Goal: Information Seeking & Learning: Learn about a topic

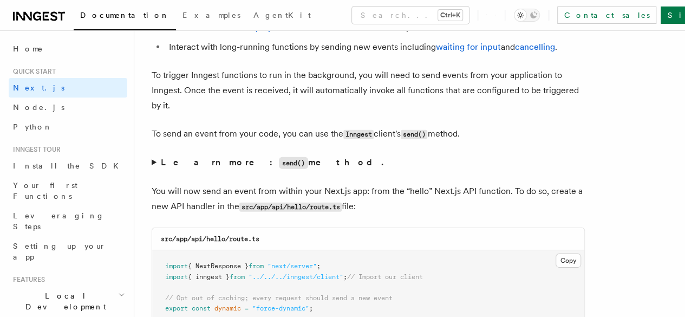
click at [0, 0] on span "1. Install Inngest" at bounding box center [0, 0] width 0 height 0
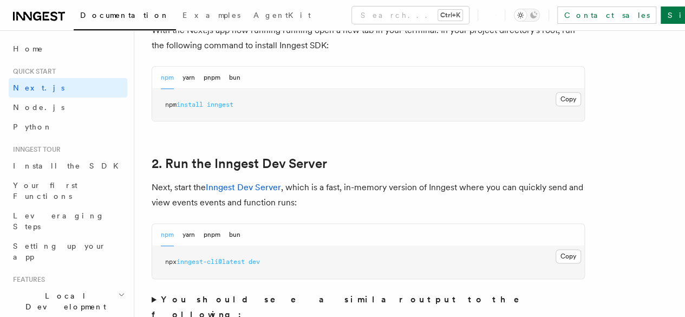
click at [0, 0] on span "3. Create an Inngest client" at bounding box center [0, 0] width 0 height 0
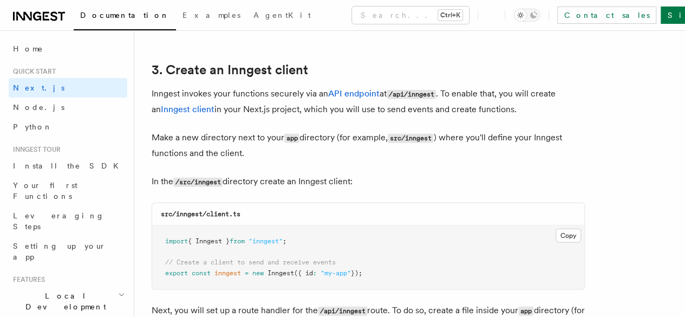
scroll to position [91, 0]
click at [0, 0] on span "4. Write your first Inngest function" at bounding box center [0, 0] width 0 height 0
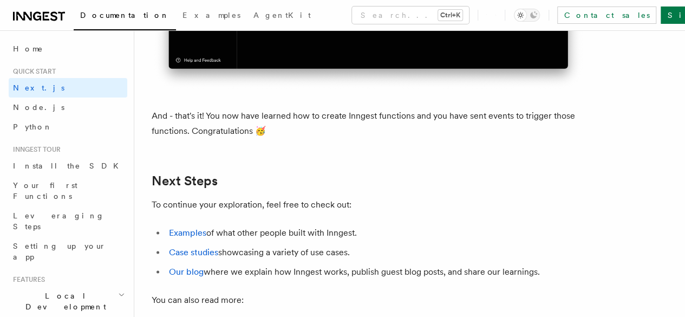
scroll to position [6847, 0]
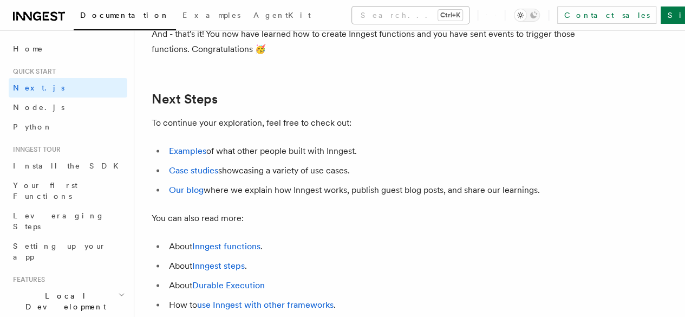
click at [363, 14] on button "Search... Ctrl+K" at bounding box center [410, 14] width 117 height 17
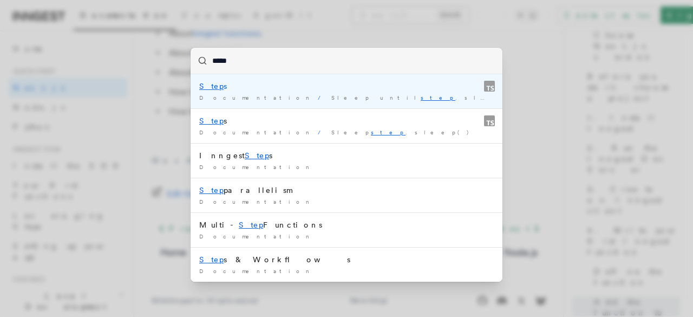
type input "******"
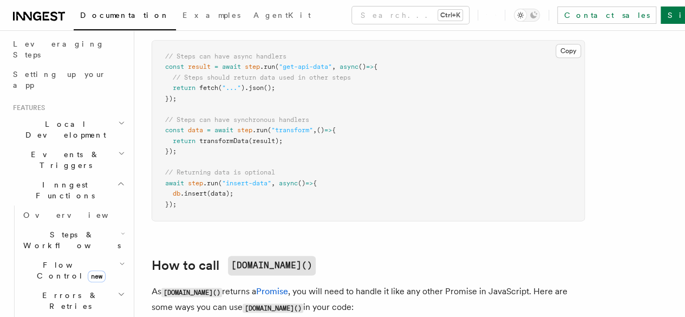
scroll to position [181, 0]
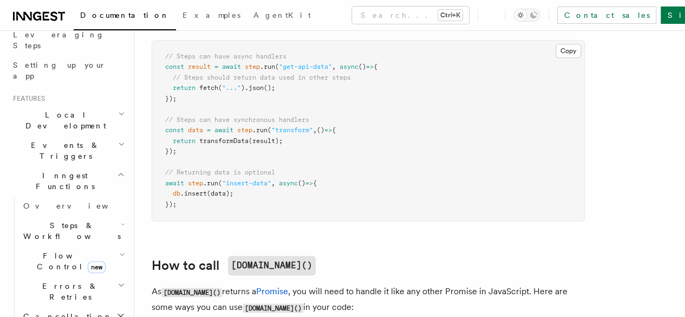
click at [99, 215] on h2 "Steps & Workflows" at bounding box center [73, 230] width 108 height 30
click at [84, 246] on link "Overview" at bounding box center [78, 255] width 98 height 19
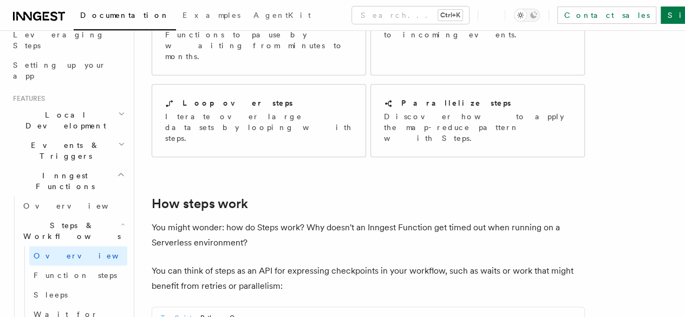
scroll to position [408, 0]
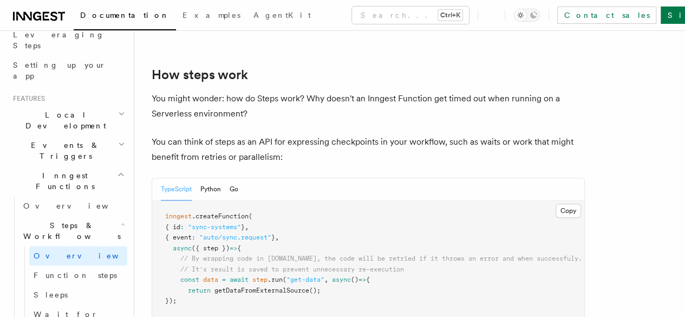
click at [0, 0] on span "SDK References" at bounding box center [0, 0] width 0 height 0
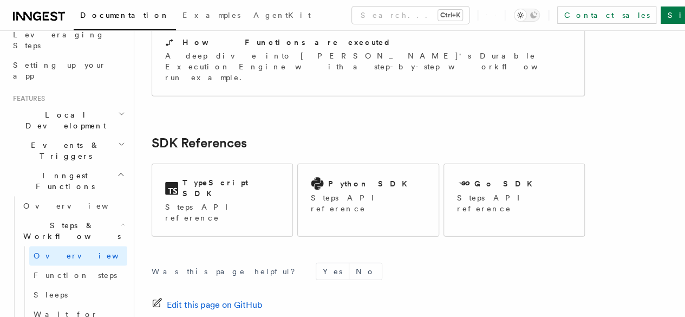
scroll to position [1242, 0]
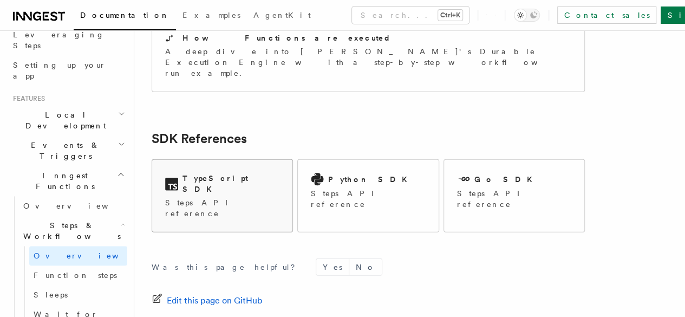
click at [173, 178] on icon at bounding box center [171, 184] width 13 height 13
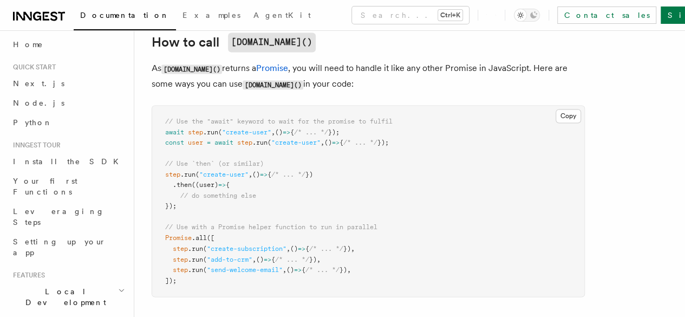
scroll to position [775, 0]
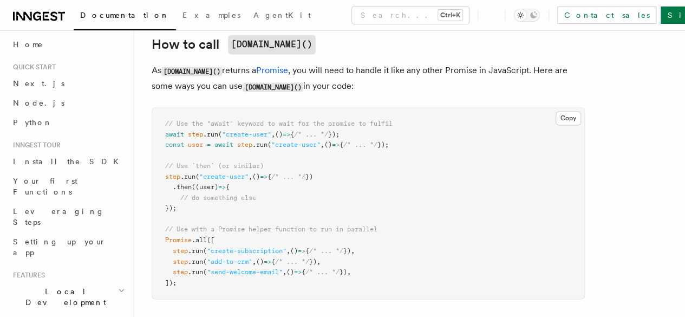
click at [0, 0] on link "Usage limits" at bounding box center [0, 0] width 0 height 0
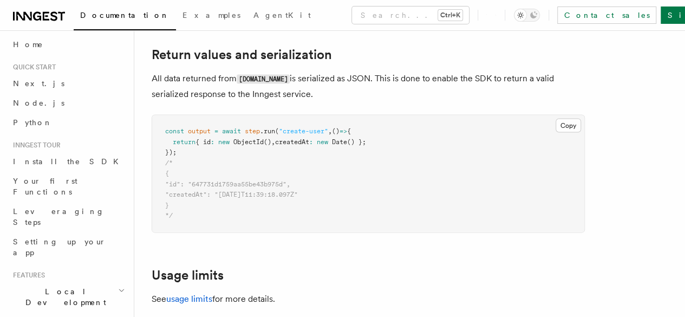
scroll to position [1062, 0]
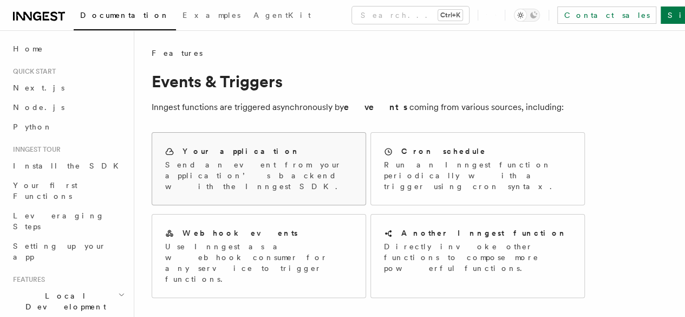
click at [221, 150] on h2 "Your application" at bounding box center [240, 151] width 117 height 11
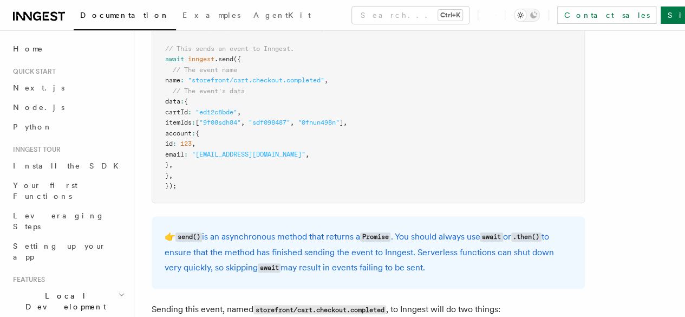
scroll to position [363, 0]
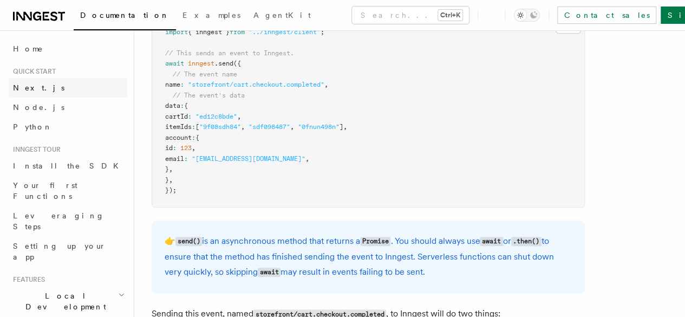
click at [40, 78] on link "Next.js" at bounding box center [68, 87] width 119 height 19
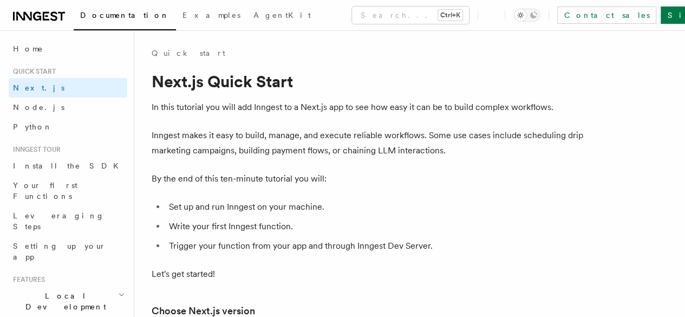
click at [0, 0] on span "2. Run the Inngest Dev Server" at bounding box center [0, 0] width 0 height 0
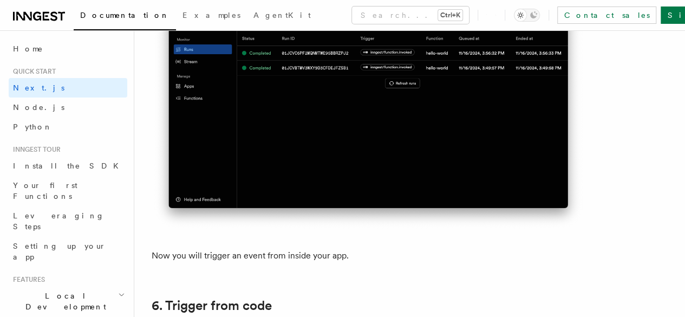
scroll to position [5216, 0]
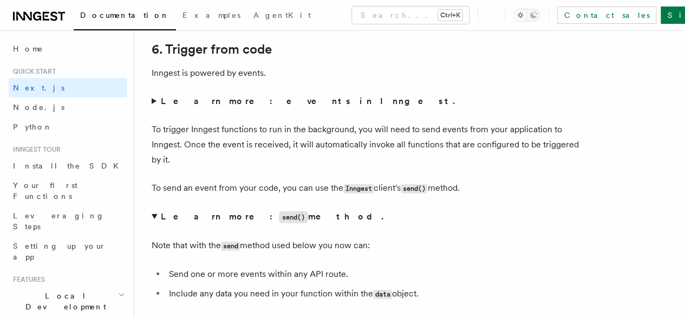
scroll to position [5490, 0]
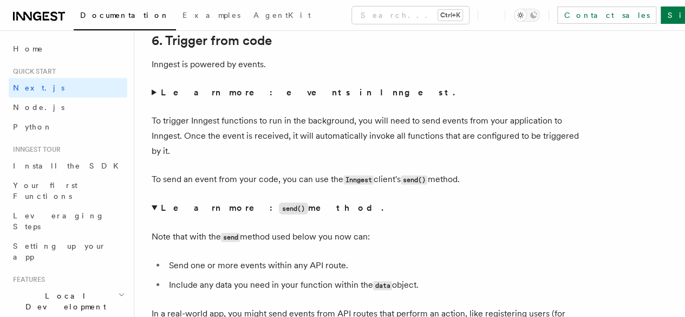
click at [46, 13] on icon at bounding box center [46, 16] width 6 height 9
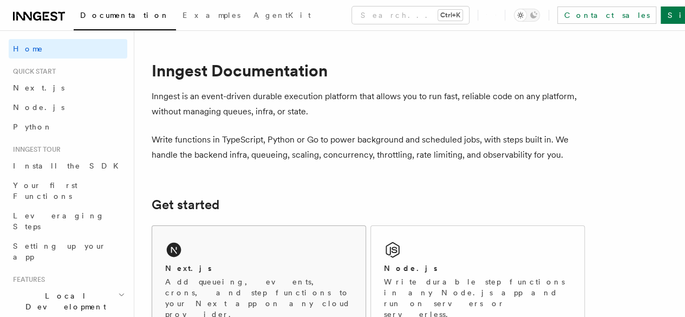
click at [213, 276] on div "Next.js Add queueing, events, crons, and step functions to your Next app on any…" at bounding box center [258, 279] width 213 height 107
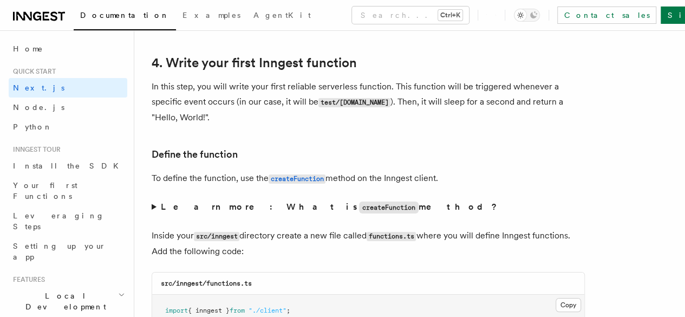
scroll to position [1779, 0]
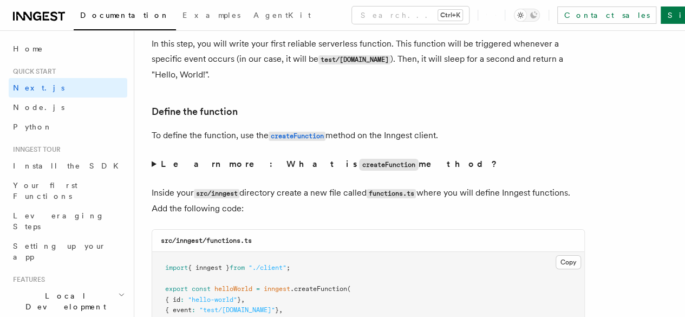
click at [153, 156] on summary "Learn more: What is createFunction method?" at bounding box center [368, 164] width 433 height 16
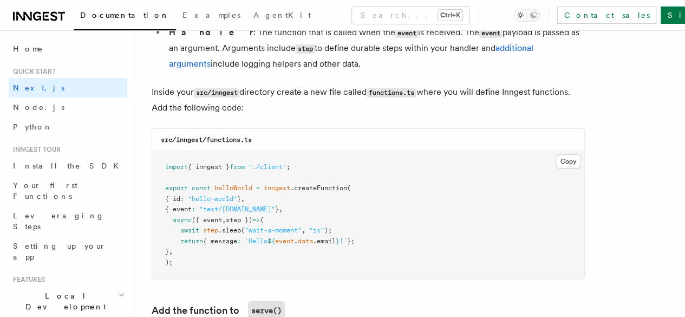
scroll to position [2072, 0]
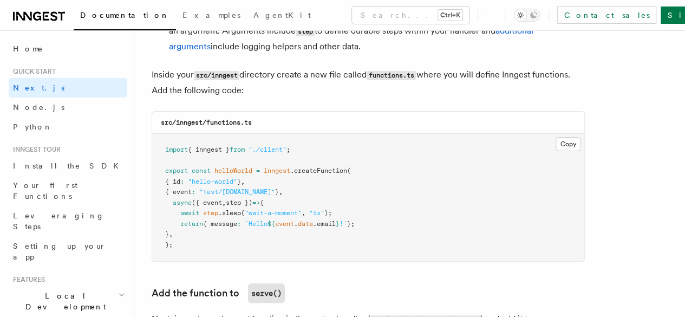
click at [51, 15] on icon at bounding box center [53, 15] width 7 height 9
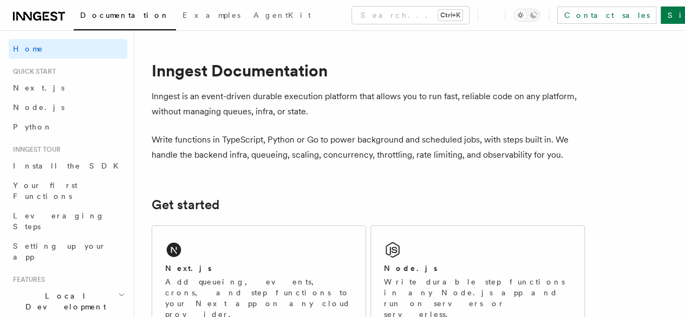
click at [245, 274] on div "Next.js" at bounding box center [258, 268] width 187 height 11
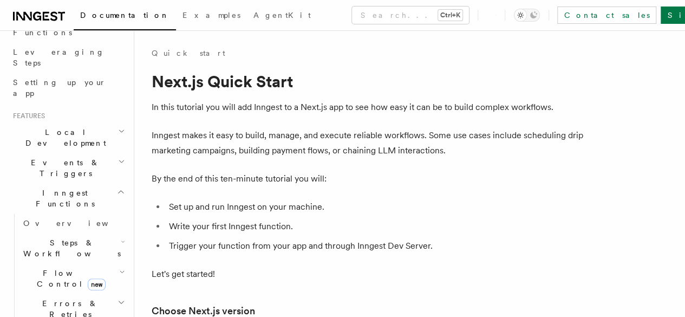
scroll to position [166, 0]
click at [62, 211] on link "Overview" at bounding box center [73, 220] width 108 height 19
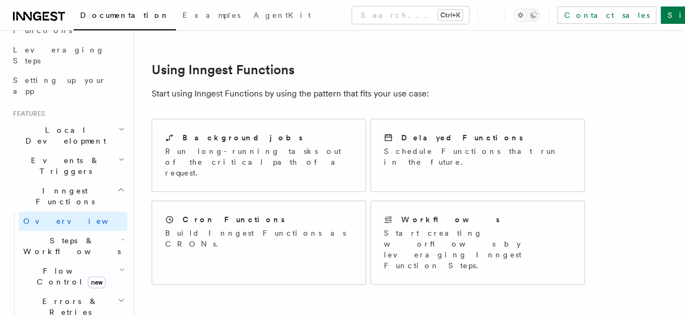
scroll to position [521, 0]
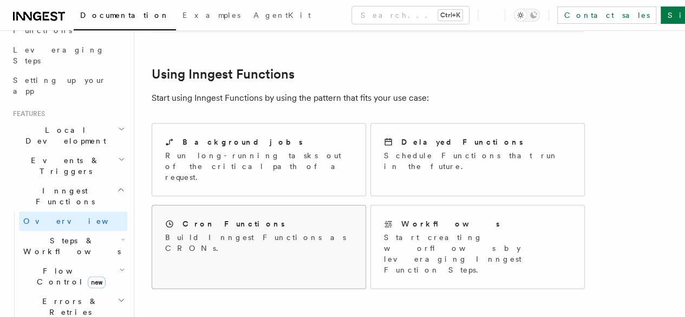
click at [224, 205] on link "Cron Functions Build Inngest Functions as CRONs." at bounding box center [259, 247] width 214 height 84
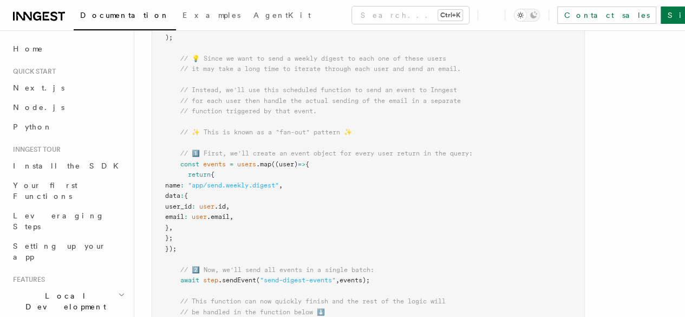
scroll to position [328, 0]
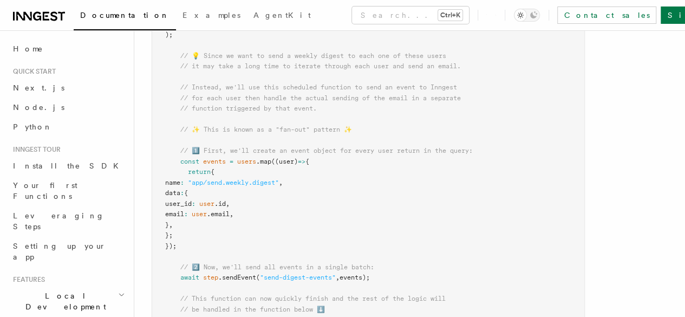
click at [371, 160] on pre "import { Inngest } from "inngest" ; const inngest = new Inngest ({ id : "signup…" at bounding box center [368, 214] width 432 height 666
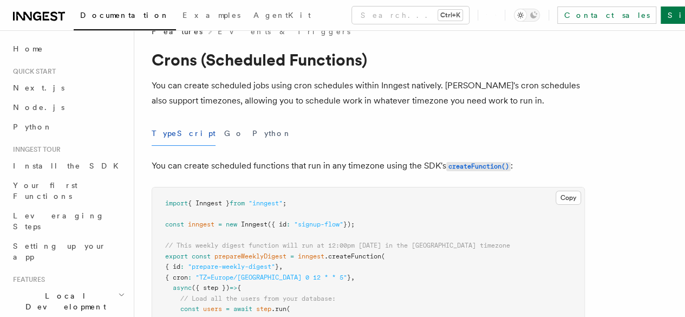
scroll to position [0, 0]
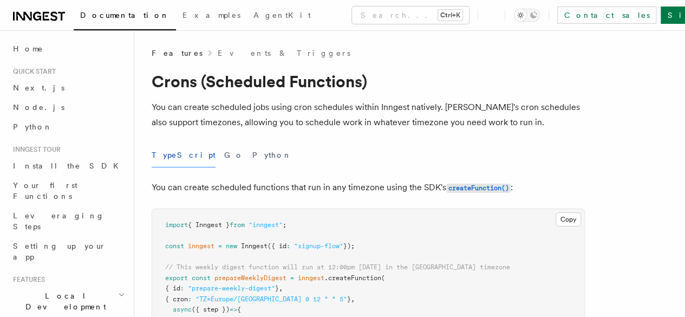
click at [218, 53] on link "Events & Triggers" at bounding box center [284, 53] width 133 height 11
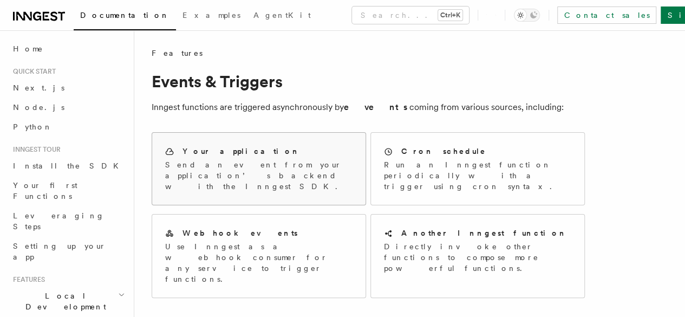
click at [206, 155] on h2 "Your application" at bounding box center [240, 151] width 117 height 11
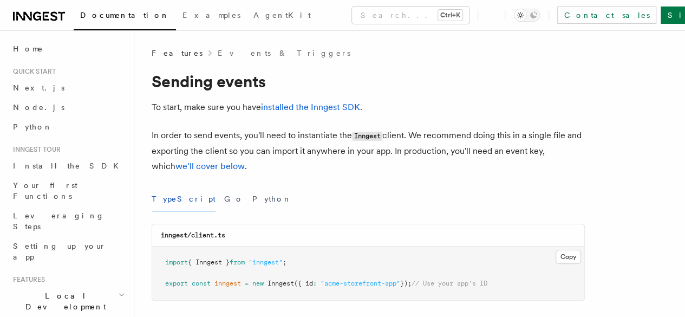
click at [0, 0] on span "Setting an Event Key" at bounding box center [0, 0] width 0 height 0
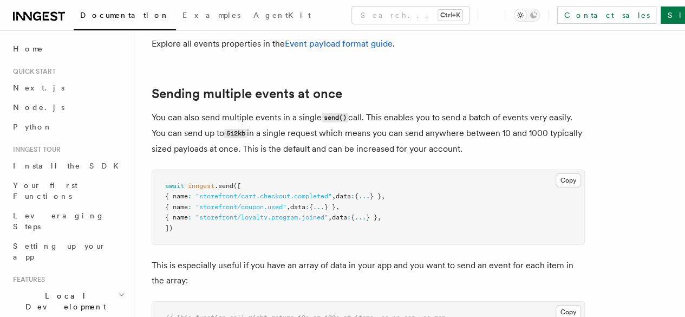
scroll to position [1293, 0]
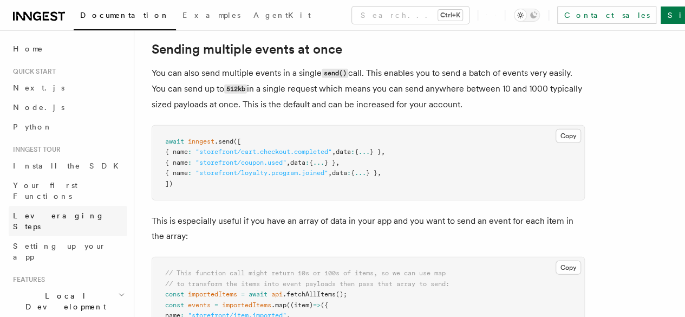
click at [67, 211] on span "Leveraging Steps" at bounding box center [58, 220] width 91 height 19
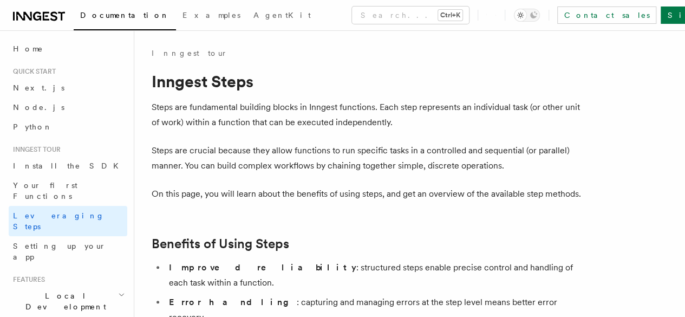
click at [0, 0] on span "[DOMAIN_NAME]()" at bounding box center [0, 0] width 0 height 0
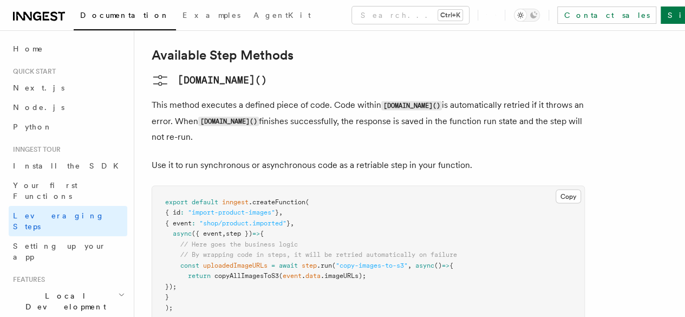
scroll to position [933, 0]
